Goal: Task Accomplishment & Management: Manage account settings

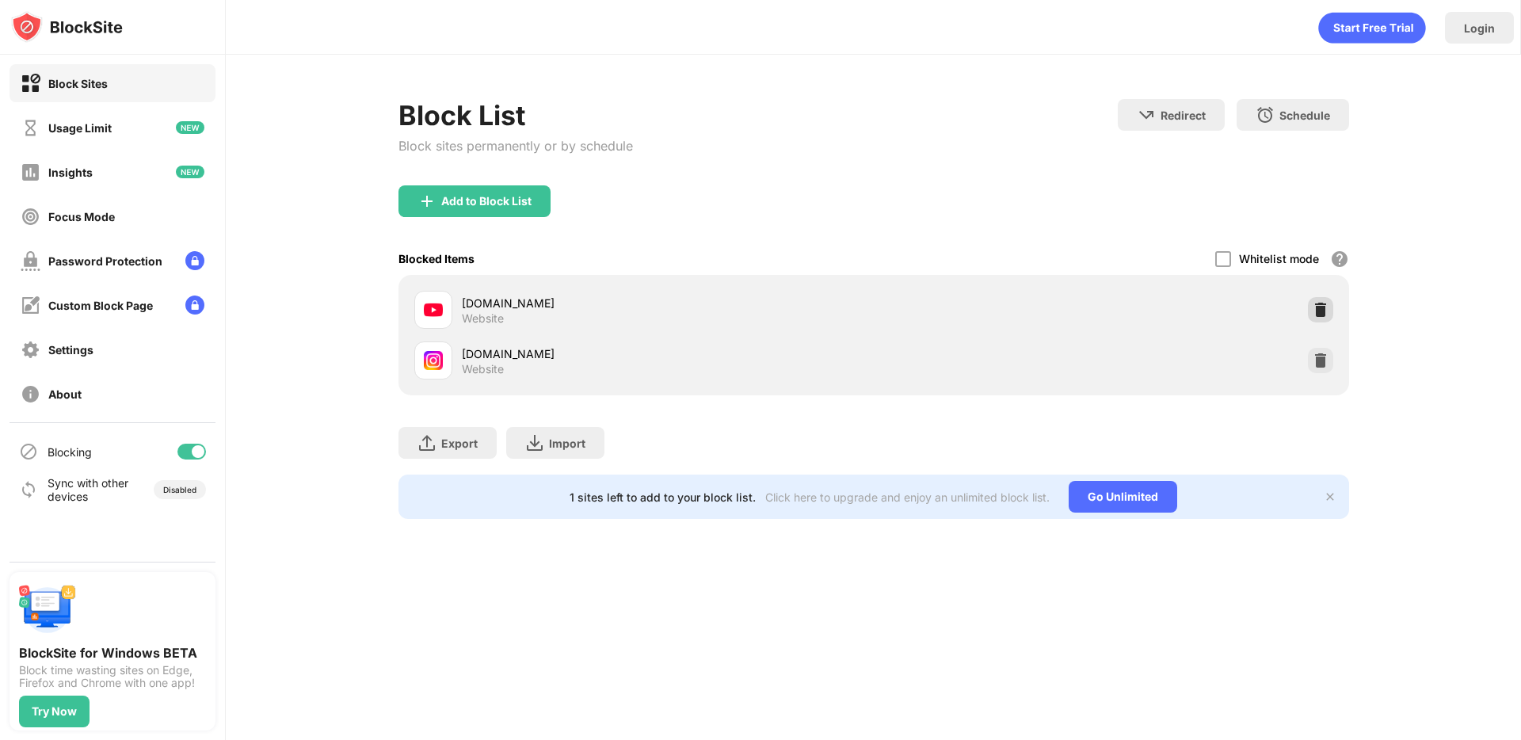
click at [1314, 307] on img at bounding box center [1321, 310] width 16 height 16
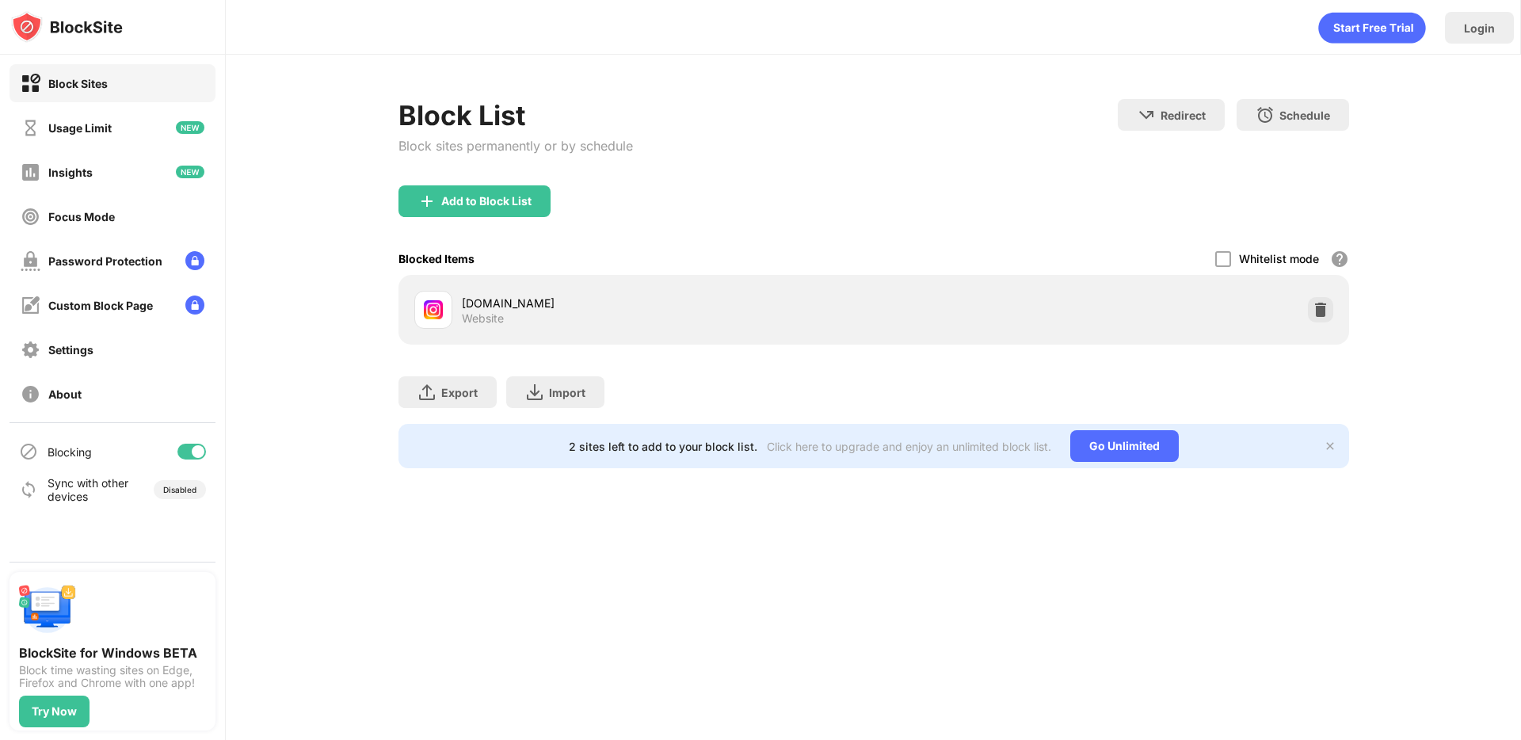
click at [821, 141] on div "Block List Block sites permanently or by schedule Redirect Choose a site to be …" at bounding box center [873, 142] width 951 height 86
